Goal: Task Accomplishment & Management: Use online tool/utility

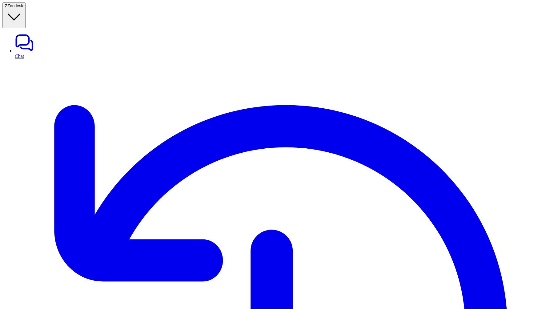
select select "*"
select select "****"
type textarea "**********"
